Goal: Communication & Community: Ask a question

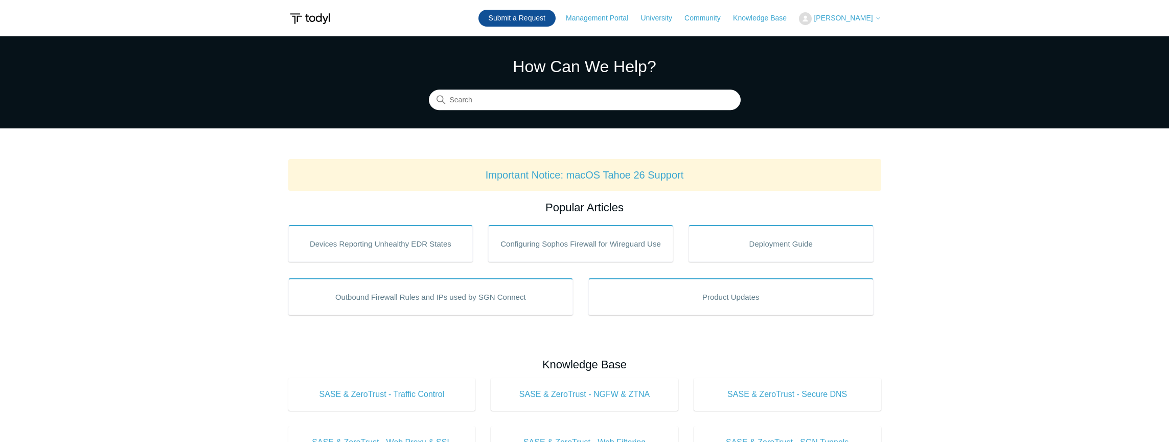
click at [516, 23] on link "Submit a Request" at bounding box center [517, 18] width 77 height 17
click at [556, 21] on link "Submit a Request" at bounding box center [517, 18] width 77 height 17
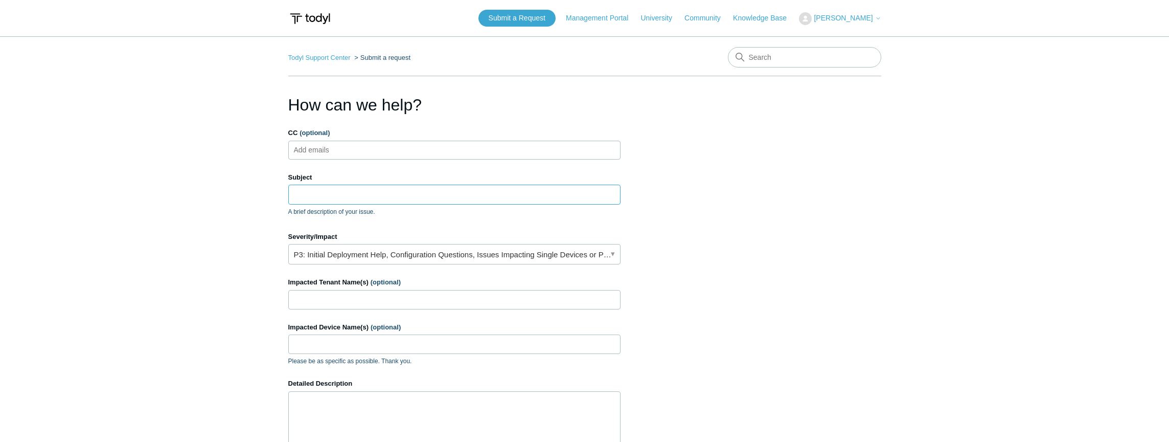
click at [459, 194] on input "Subject" at bounding box center [454, 194] width 332 height 19
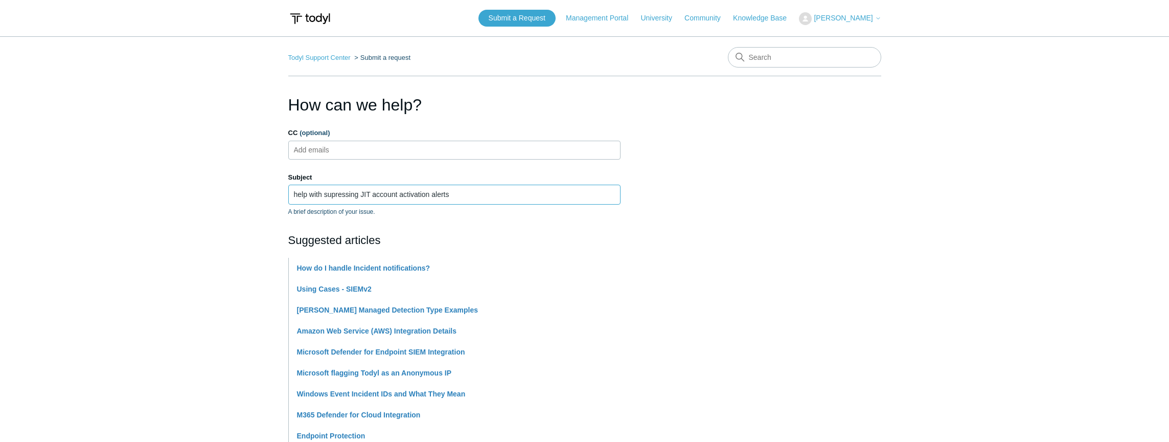
click at [370, 195] on input "help with supressing JIT account activation alerts" at bounding box center [454, 194] width 332 height 19
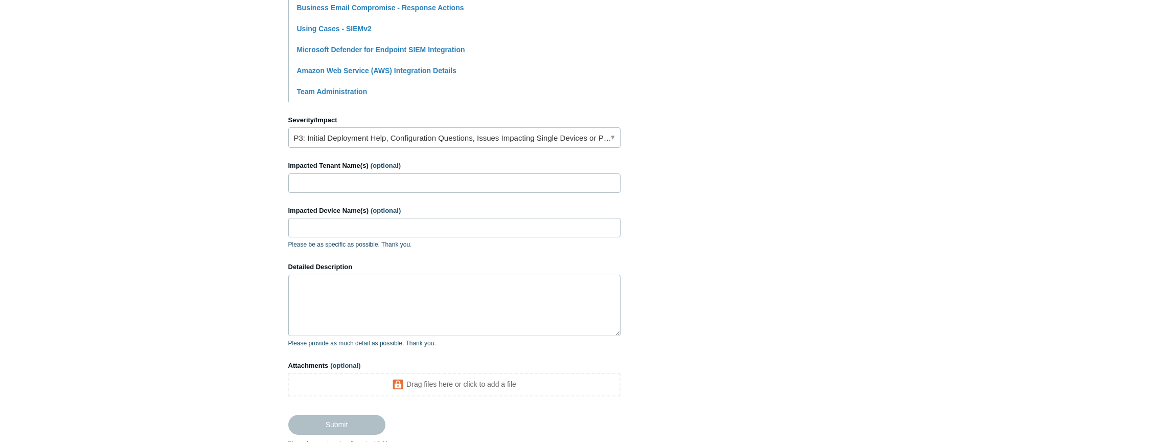
scroll to position [409, 0]
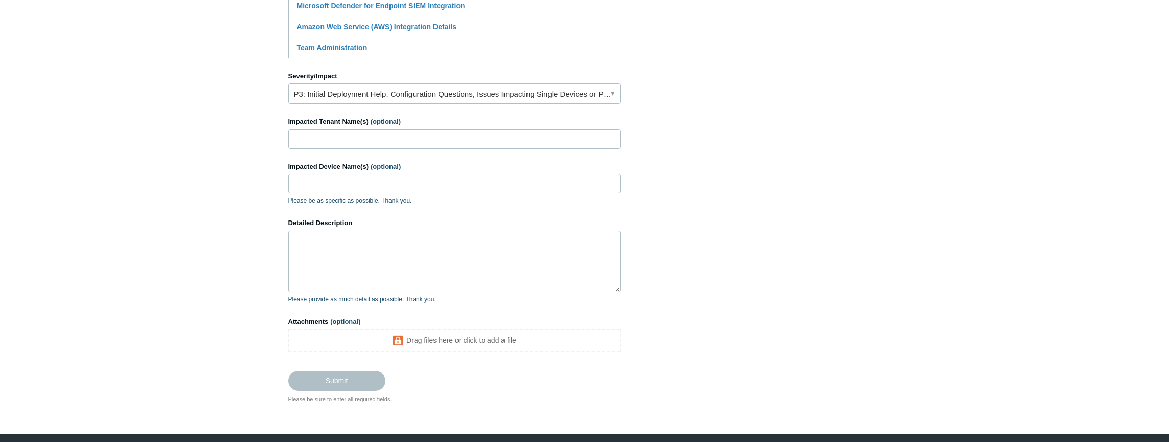
type input "help with suppressing just in time admin access account activation alerts"
click at [305, 260] on textarea "Detailed Description" at bounding box center [454, 261] width 332 height 61
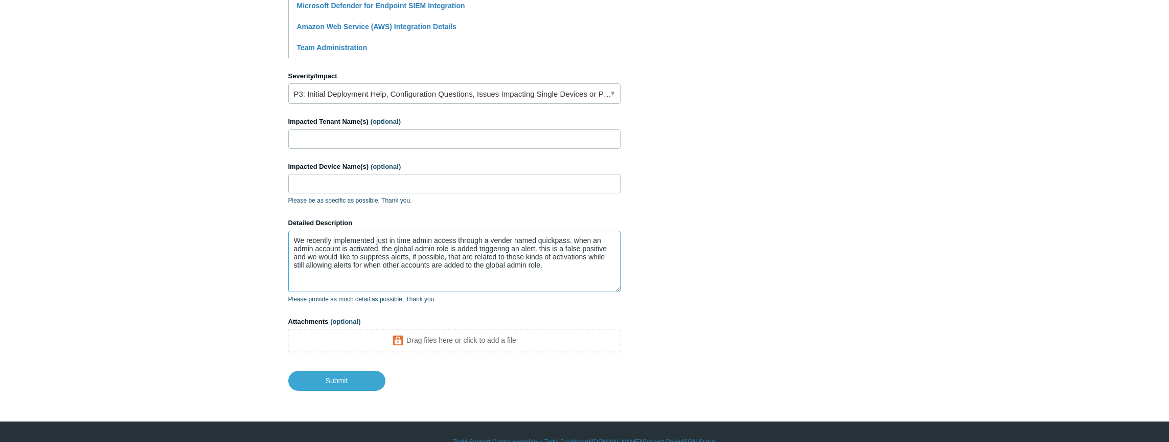
paste textarea "Medium-Azure Audit Detection Event 0253856591827844"
click at [293, 282] on textarea "We recently implemented just in time admin access through a vender named quickp…" at bounding box center [454, 261] width 332 height 61
type textarea "We recently implemented just in time admin access through a vender named quickp…"
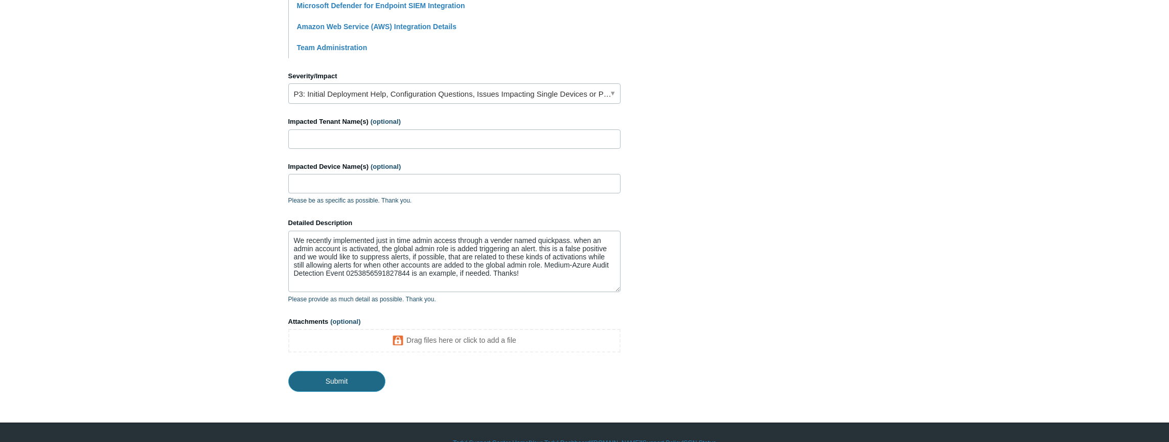
click at [329, 374] on input "Submit" at bounding box center [336, 381] width 97 height 20
